Goal: Information Seeking & Learning: Find specific page/section

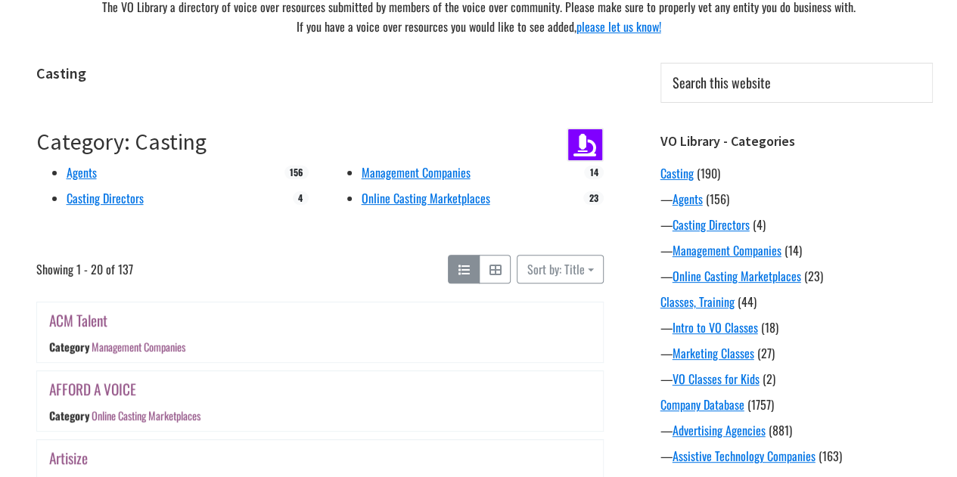
scroll to position [132, 0]
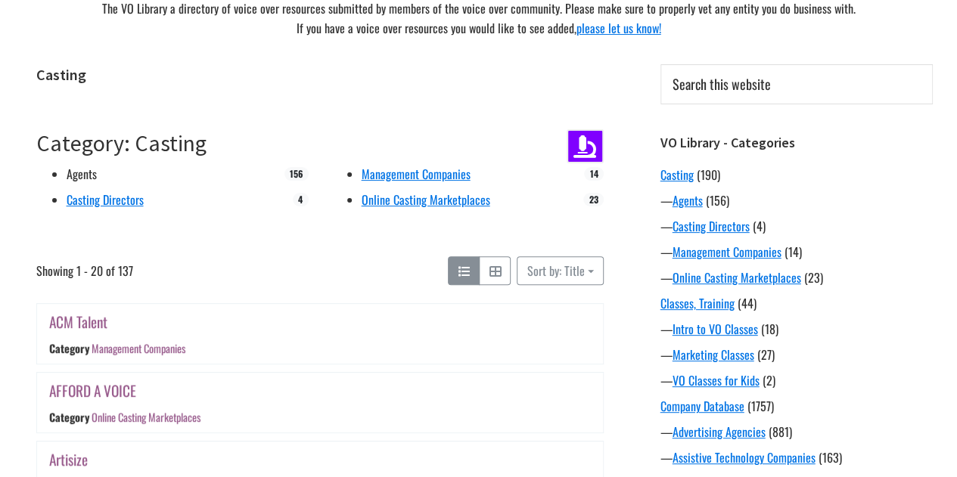
click at [77, 176] on link "Agents" at bounding box center [82, 174] width 30 height 18
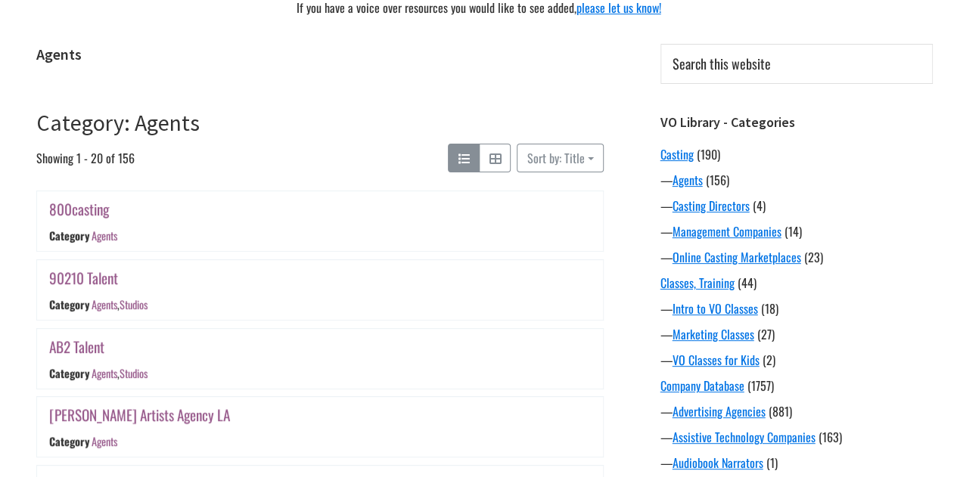
scroll to position [154, 0]
click at [82, 275] on link "90210 Talent" at bounding box center [83, 277] width 69 height 22
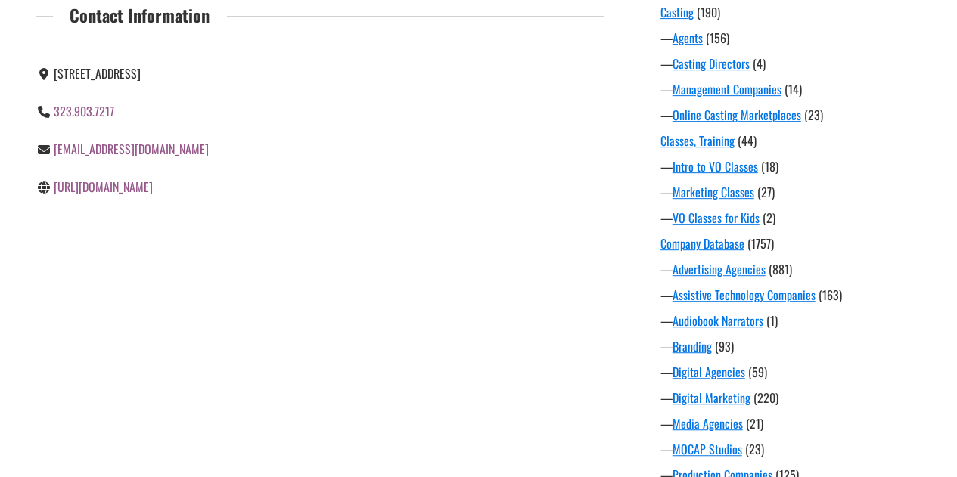
scroll to position [294, 0]
click at [734, 119] on link "Online Casting Marketplaces" at bounding box center [736, 116] width 129 height 18
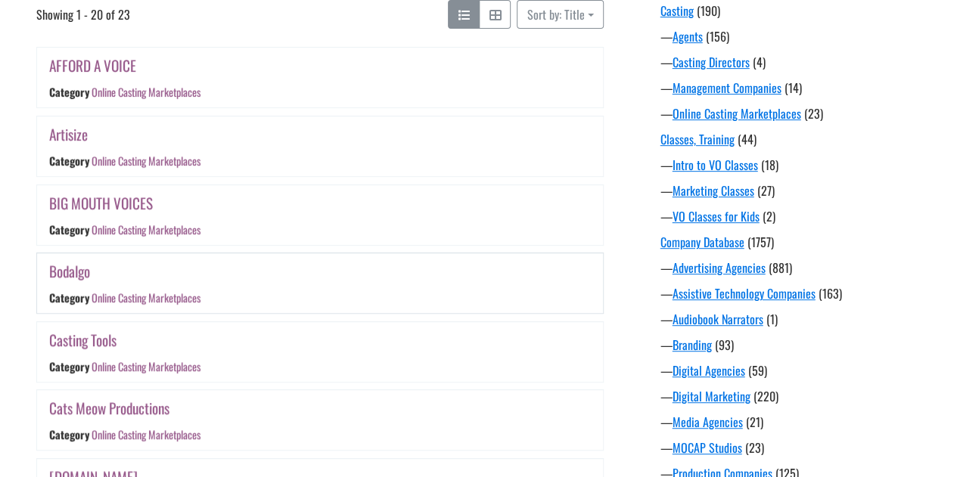
scroll to position [296, 0]
click at [92, 62] on link "AFFORD A VOICE" at bounding box center [92, 66] width 87 height 22
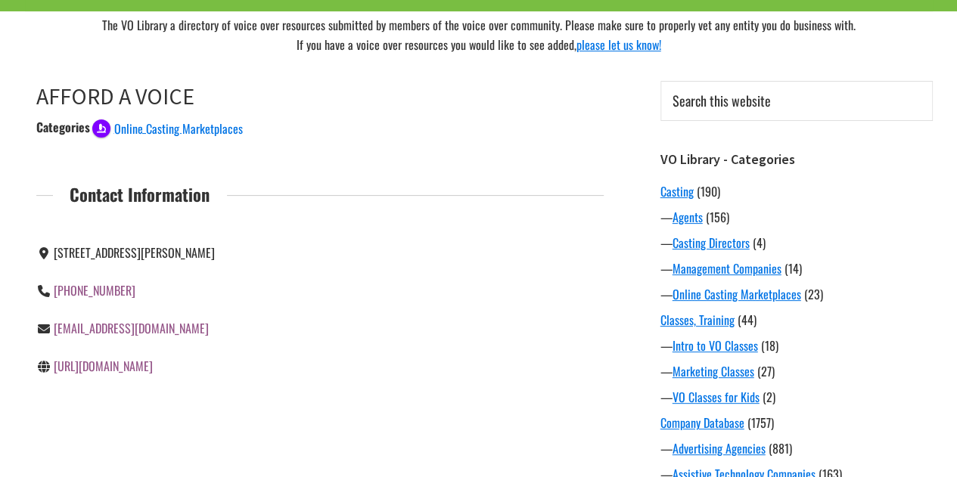
scroll to position [116, 0]
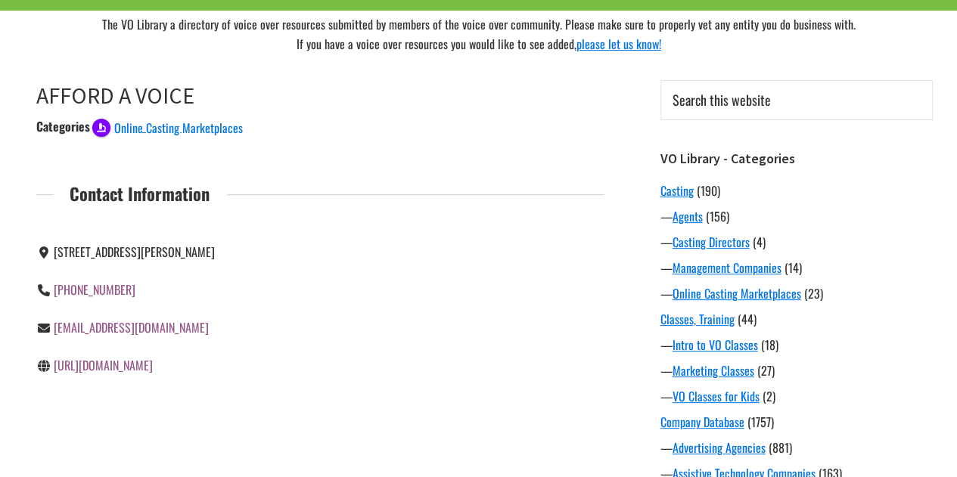
click at [146, 368] on link "[URL][DOMAIN_NAME]" at bounding box center [103, 365] width 99 height 18
